Goal: Navigation & Orientation: Find specific page/section

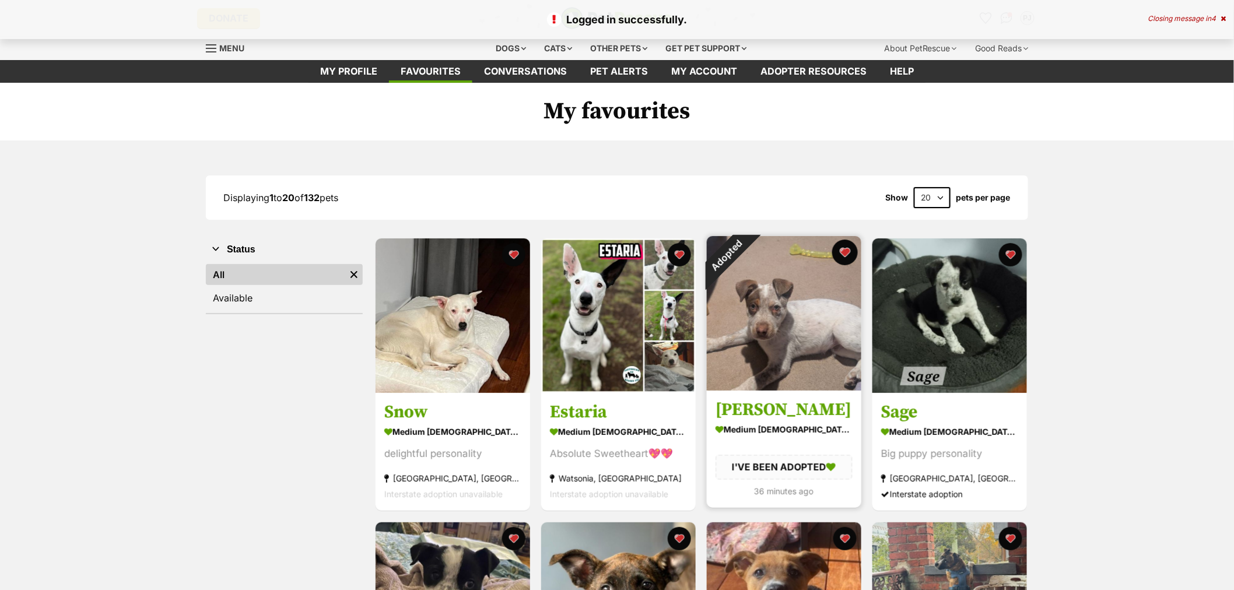
click at [847, 250] on button "favourite" at bounding box center [846, 253] width 26 height 26
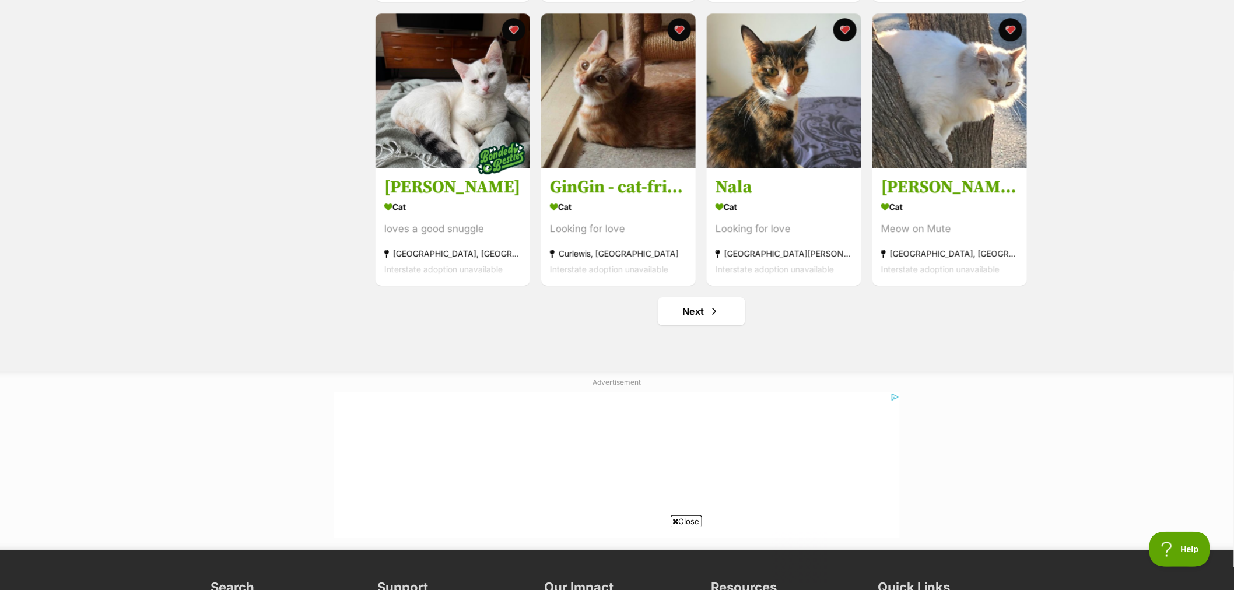
scroll to position [1361, 0]
click at [710, 310] on span "Next page" at bounding box center [715, 311] width 12 height 14
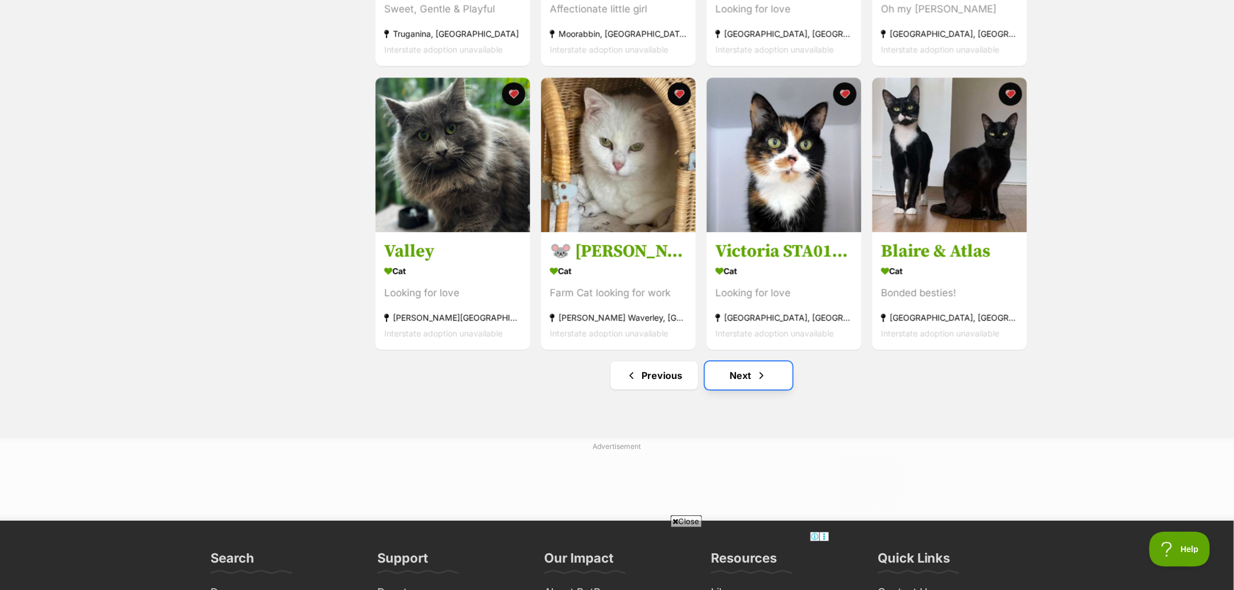
click at [729, 386] on link "Next" at bounding box center [749, 376] width 88 height 28
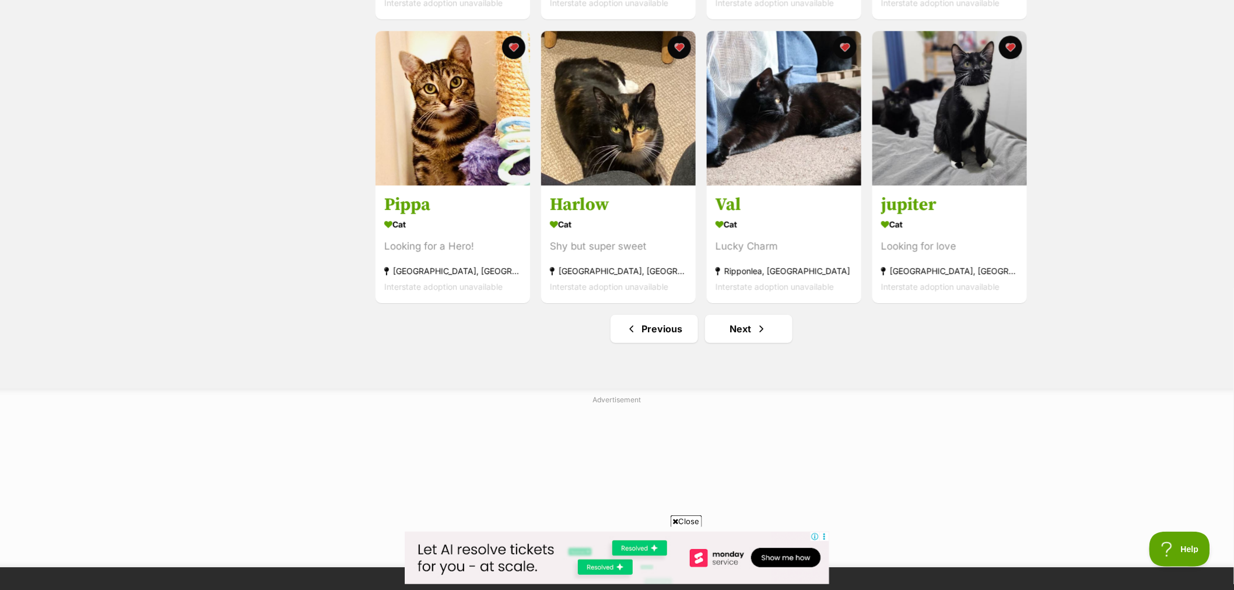
scroll to position [1361, 0]
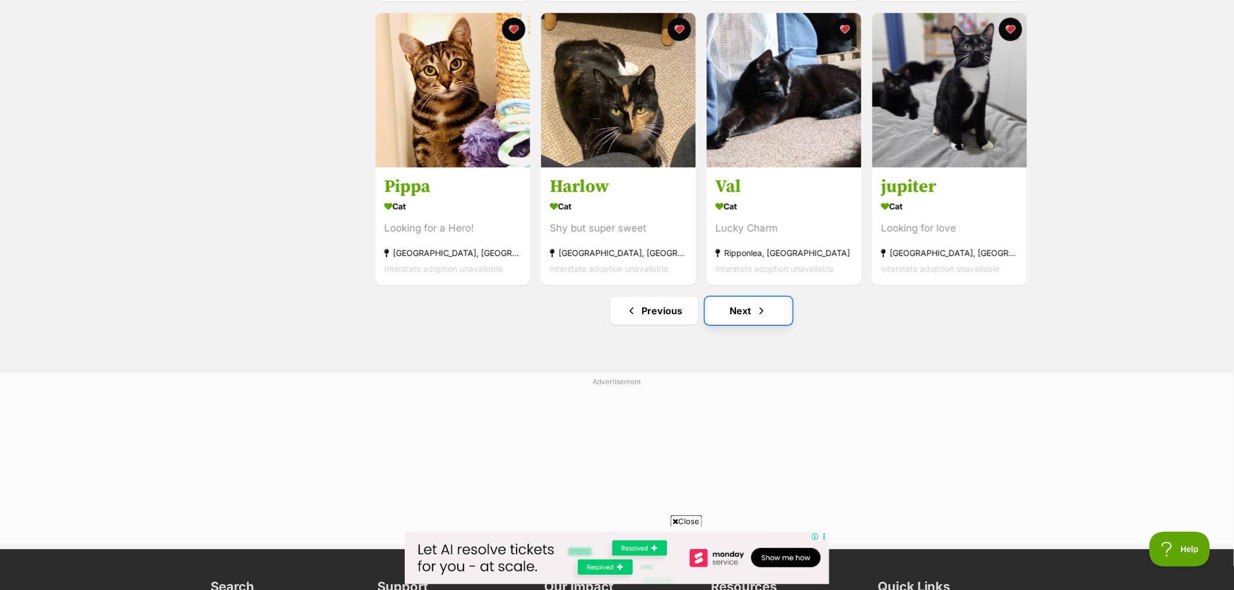
click at [760, 318] on span "Next page" at bounding box center [762, 311] width 12 height 14
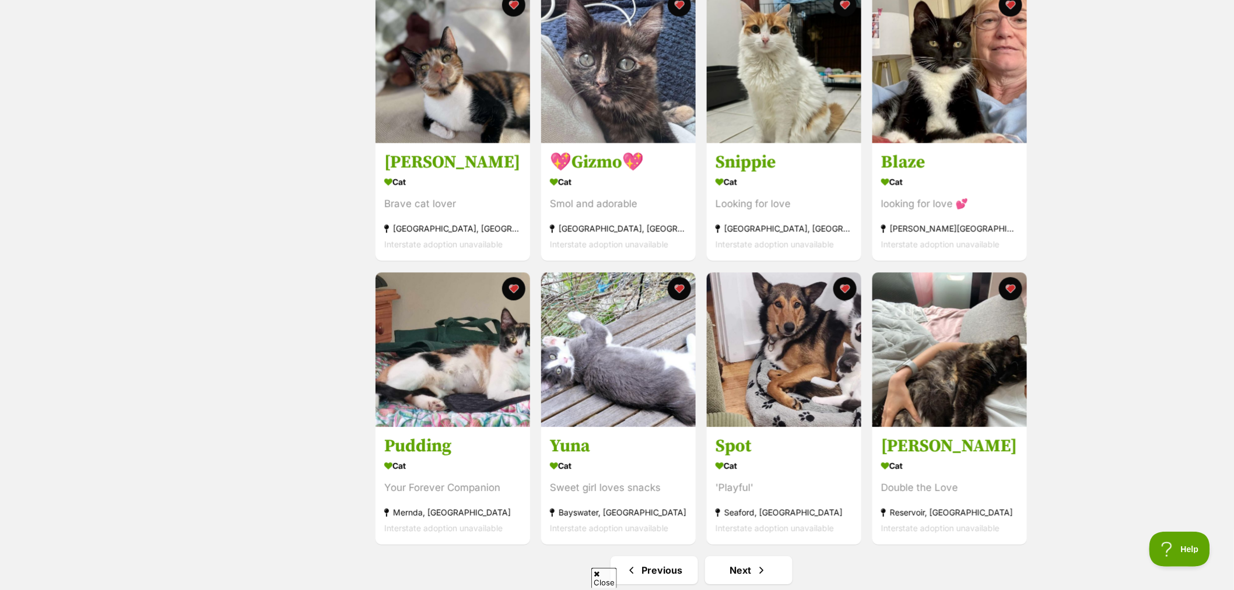
scroll to position [1167, 0]
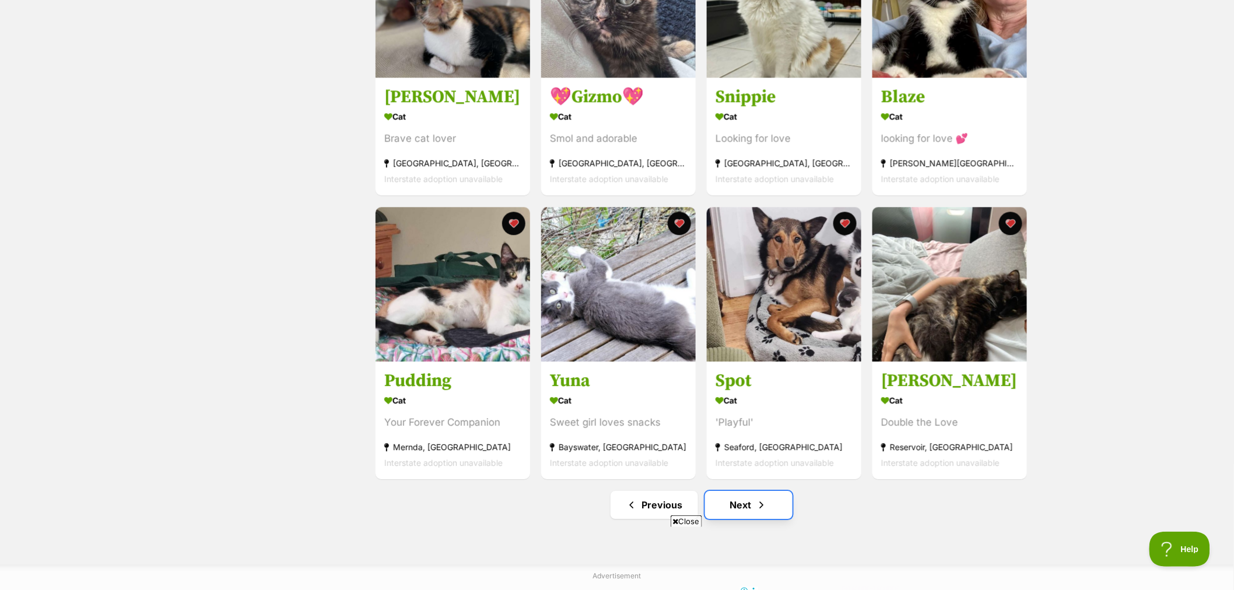
click at [732, 516] on link "Next" at bounding box center [749, 505] width 88 height 28
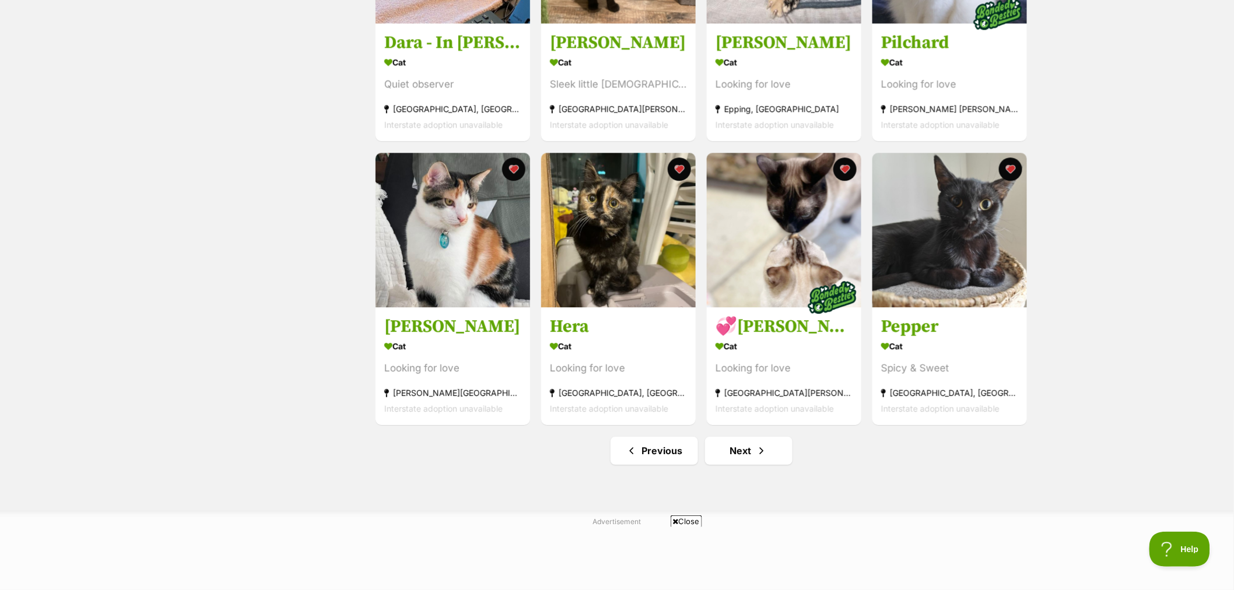
scroll to position [1296, 0]
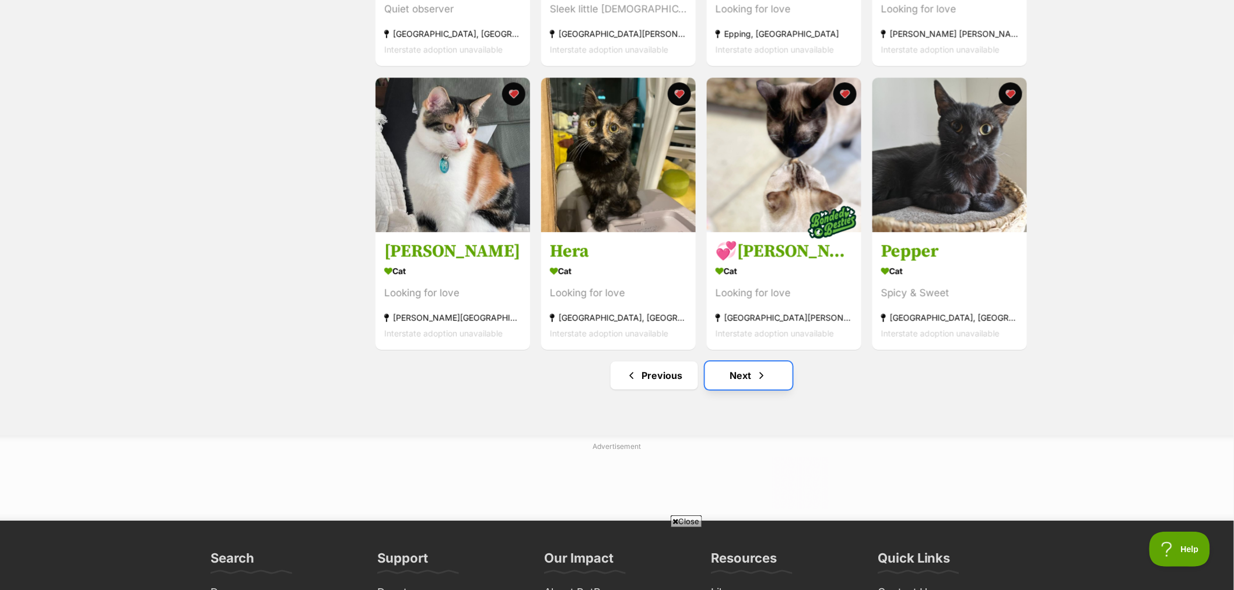
click at [749, 382] on link "Next" at bounding box center [749, 376] width 88 height 28
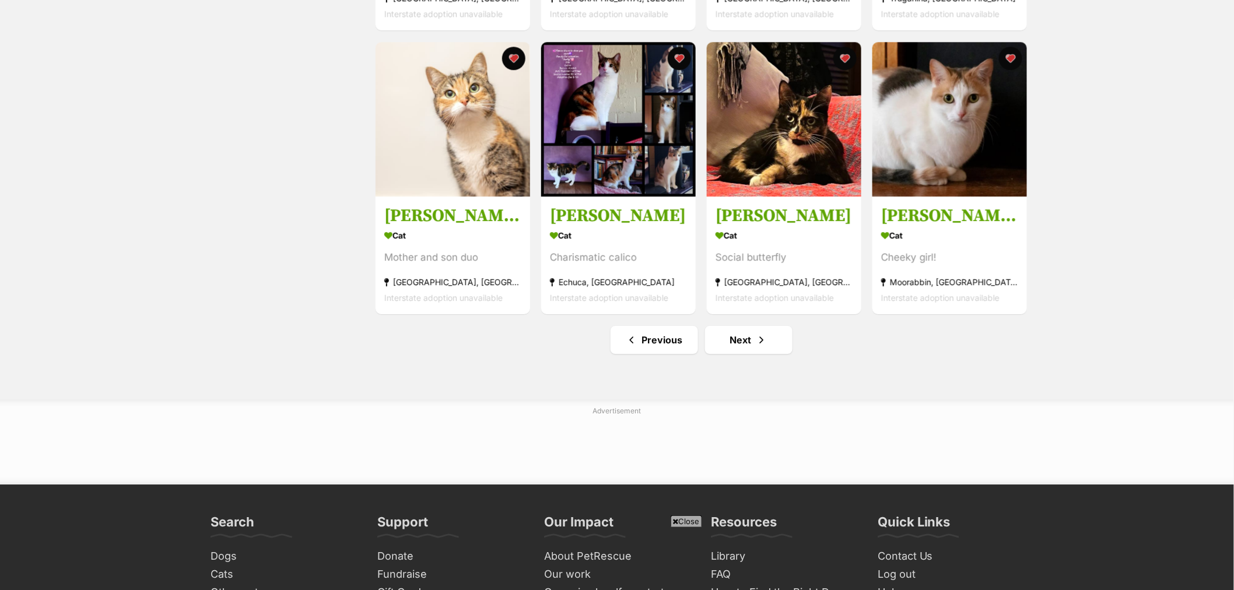
scroll to position [1361, 0]
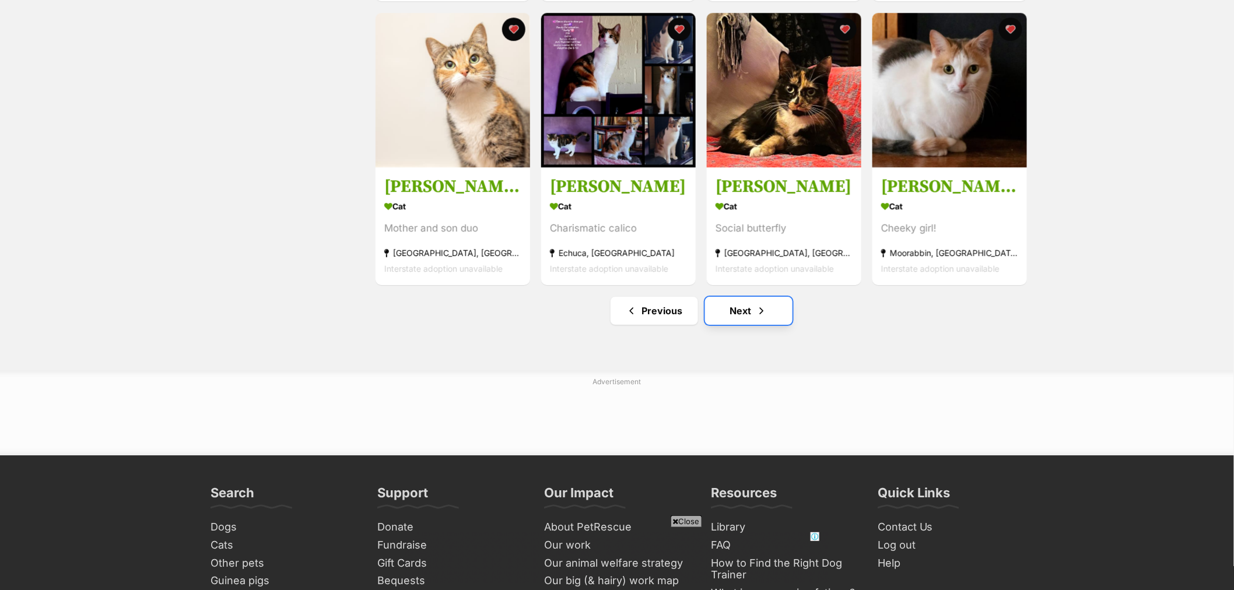
click at [755, 313] on link "Next" at bounding box center [749, 311] width 88 height 28
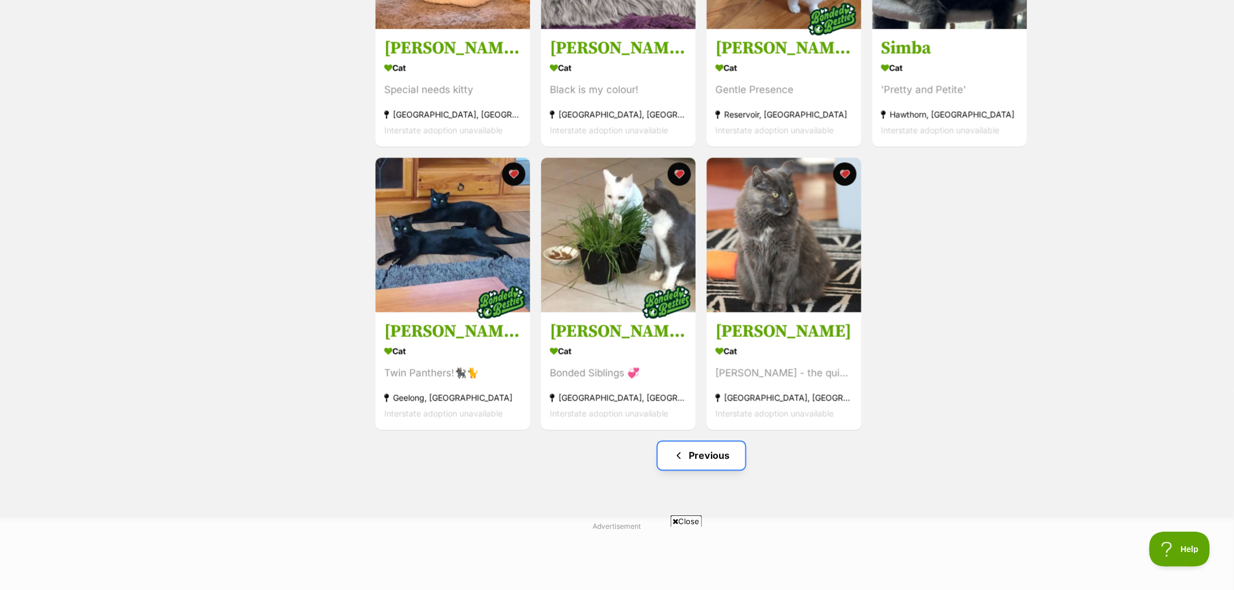
click at [709, 463] on link "Previous" at bounding box center [702, 456] width 88 height 28
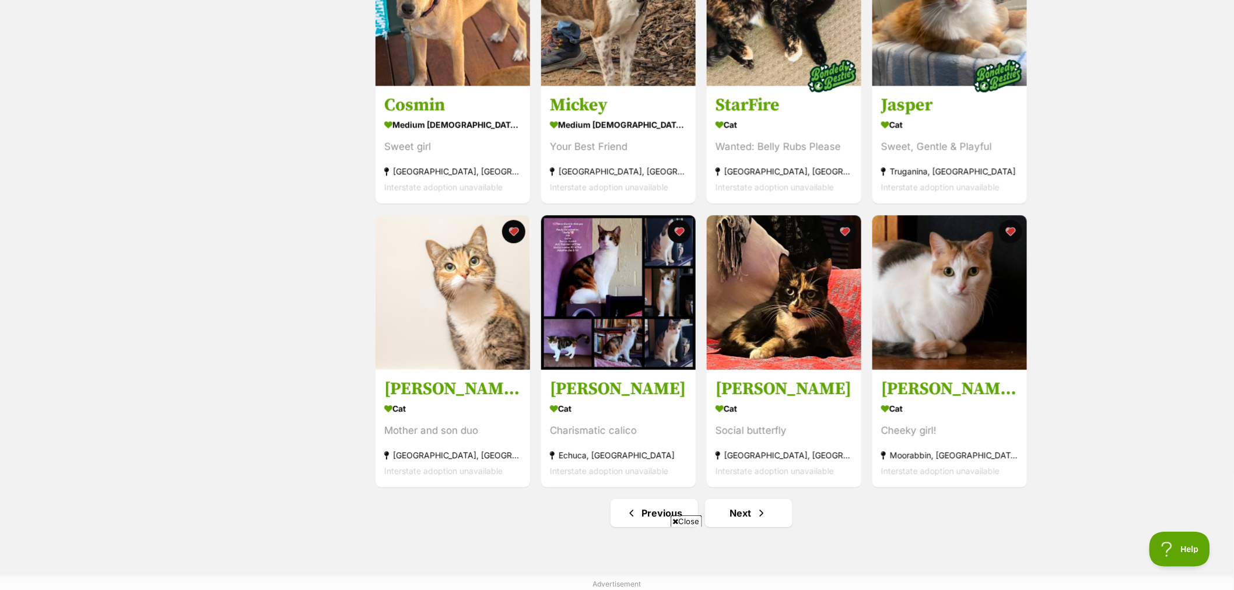
scroll to position [1296, 0]
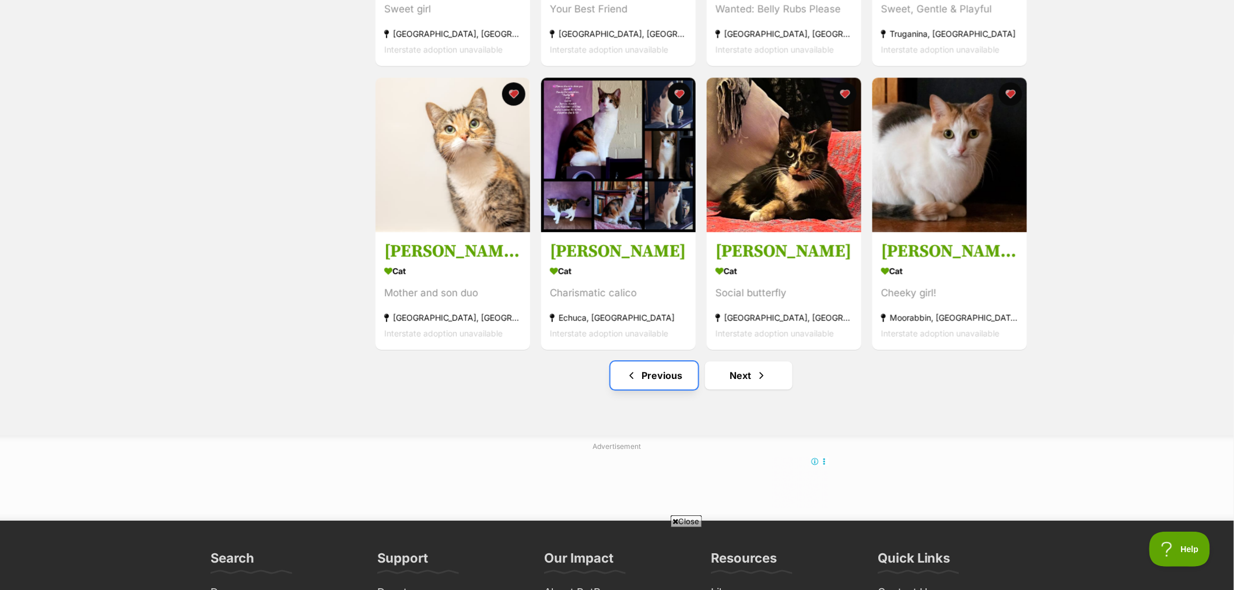
click at [673, 386] on link "Previous" at bounding box center [655, 376] width 88 height 28
